Goal: Information Seeking & Learning: Check status

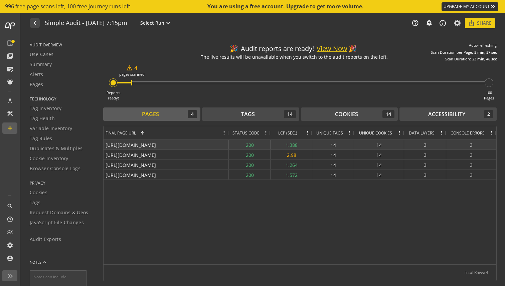
click at [471, 146] on div "3" at bounding box center [471, 145] width 50 height 10
click at [158, 146] on div "[URL][DOMAIN_NAME]" at bounding box center [166, 145] width 125 height 10
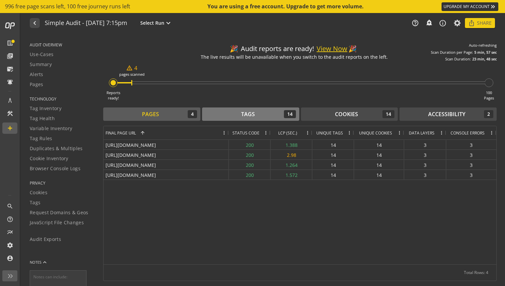
click at [254, 114] on div "Tags" at bounding box center [248, 115] width 14 height 8
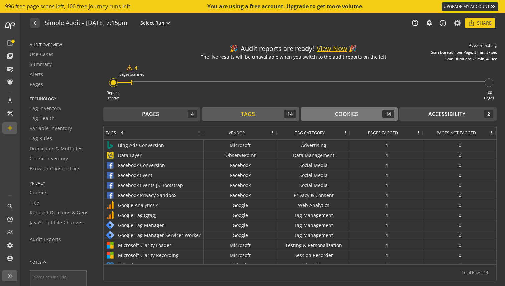
click at [366, 116] on div "Cookies 14" at bounding box center [349, 114] width 91 height 8
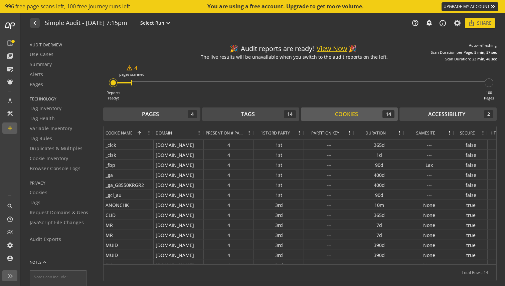
click at [469, 122] on div "Pages 4 Tags 14 Cookies 14 Accessibility 2" at bounding box center [299, 115] width 393 height 15
click at [458, 117] on div "Accessibility" at bounding box center [446, 115] width 37 height 8
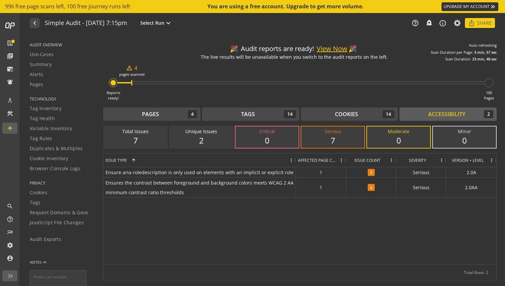
click at [327, 137] on div "7" at bounding box center [333, 140] width 50 height 11
click at [145, 143] on div "7" at bounding box center [136, 140] width 50 height 11
click at [170, 112] on div "Pages 4" at bounding box center [152, 114] width 91 height 8
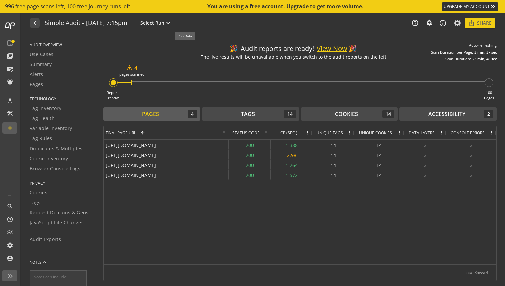
click at [172, 24] on mat-icon "expand_more" at bounding box center [168, 23] width 8 height 8
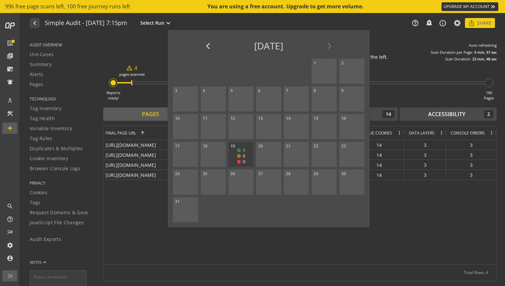
click at [134, 46] on div at bounding box center [252, 143] width 505 height 286
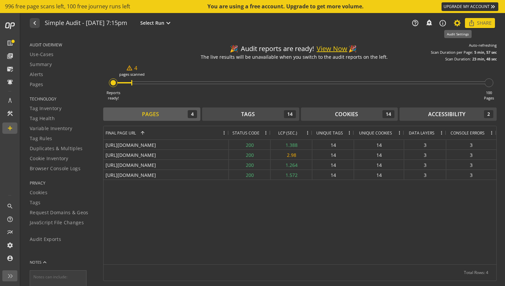
click at [456, 21] on icon at bounding box center [457, 23] width 8 height 5
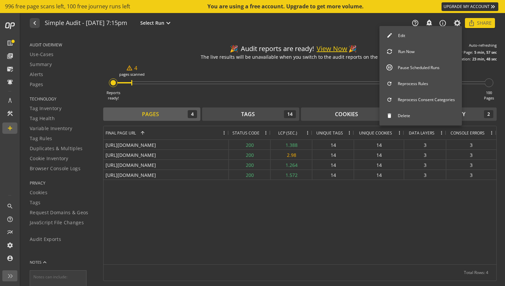
click at [354, 193] on div at bounding box center [252, 143] width 505 height 286
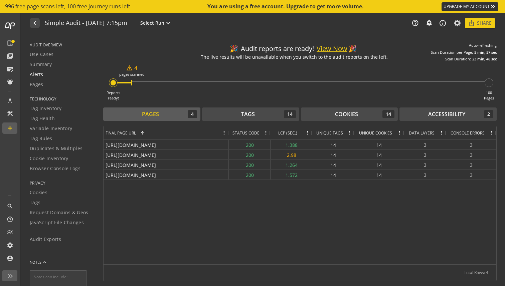
click at [40, 76] on span "Alerts" at bounding box center [37, 74] width 14 height 7
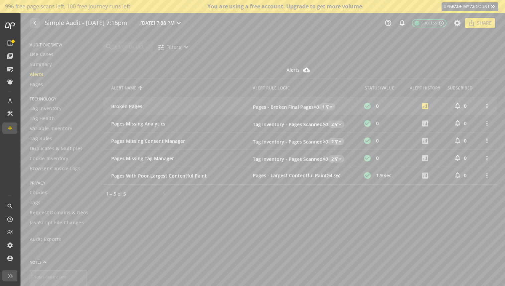
click at [427, 106] on mat-icon "analytics" at bounding box center [425, 106] width 8 height 8
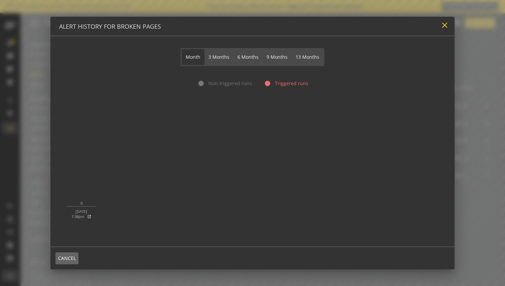
click at [447, 26] on mat-icon "close" at bounding box center [444, 25] width 9 height 9
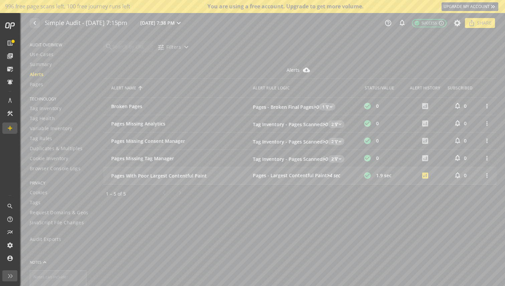
click at [426, 177] on mat-icon "analytics" at bounding box center [425, 176] width 8 height 8
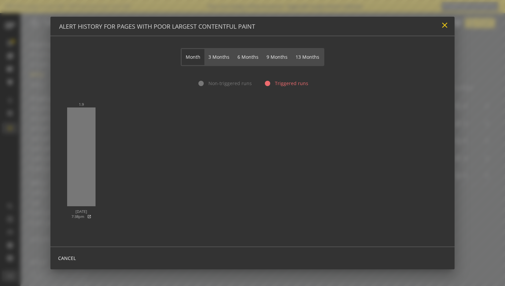
click at [444, 27] on mat-icon "close" at bounding box center [444, 25] width 9 height 9
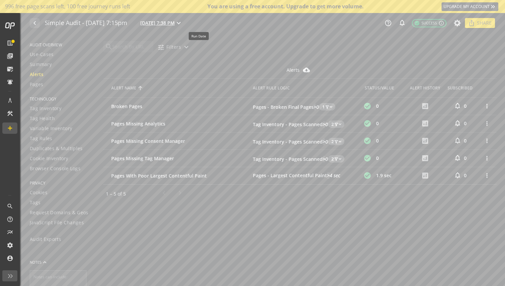
click at [183, 23] on mat-icon "expand_more" at bounding box center [179, 23] width 8 height 8
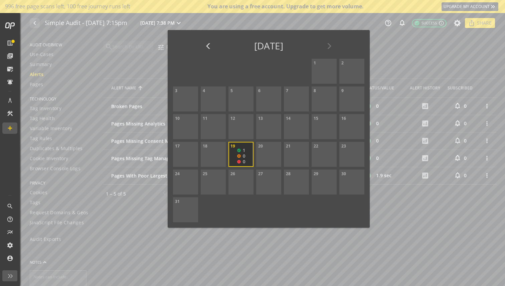
click at [302, 25] on div at bounding box center [252, 143] width 505 height 286
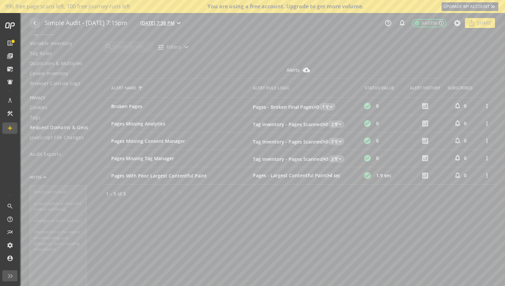
scroll to position [95, 0]
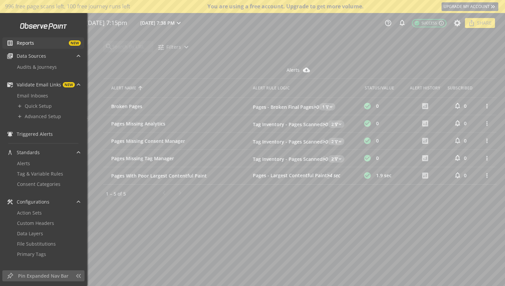
click at [37, 44] on span "NEW" at bounding box center [57, 42] width 47 height 5
